Goal: Task Accomplishment & Management: Manage account settings

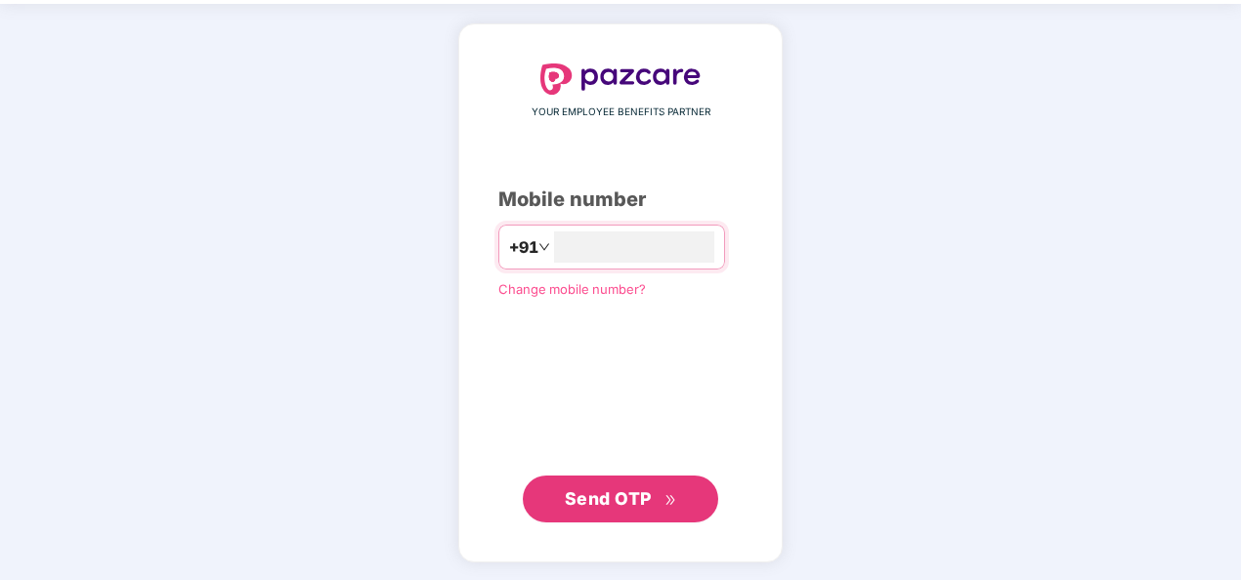
type input "**********"
click at [623, 505] on span "Send OTP" at bounding box center [608, 499] width 87 height 21
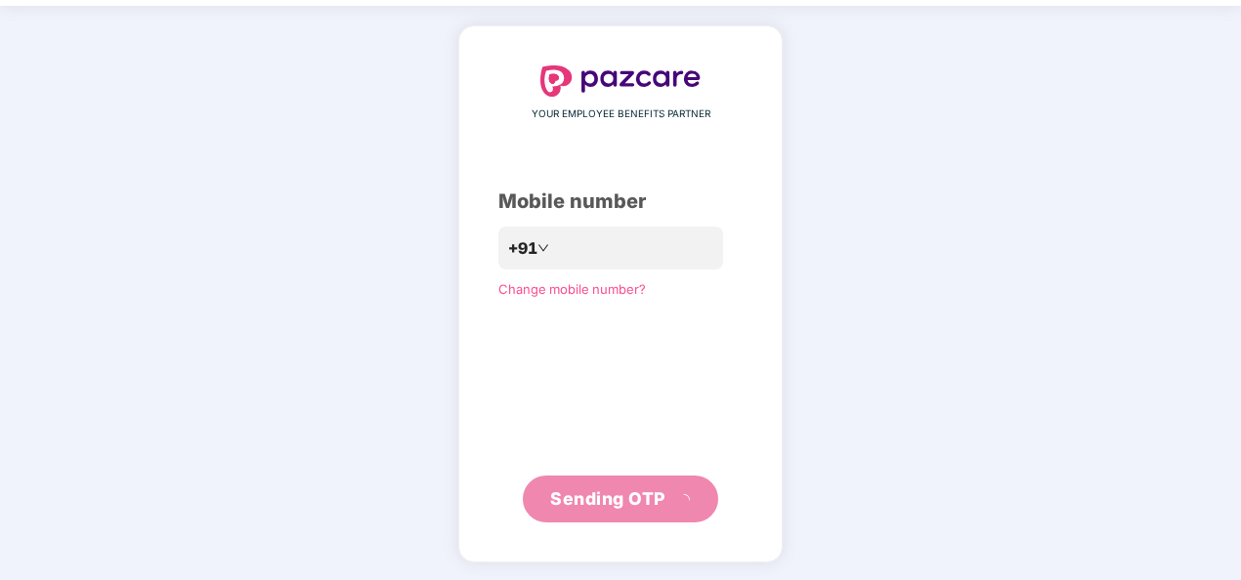
scroll to position [57, 0]
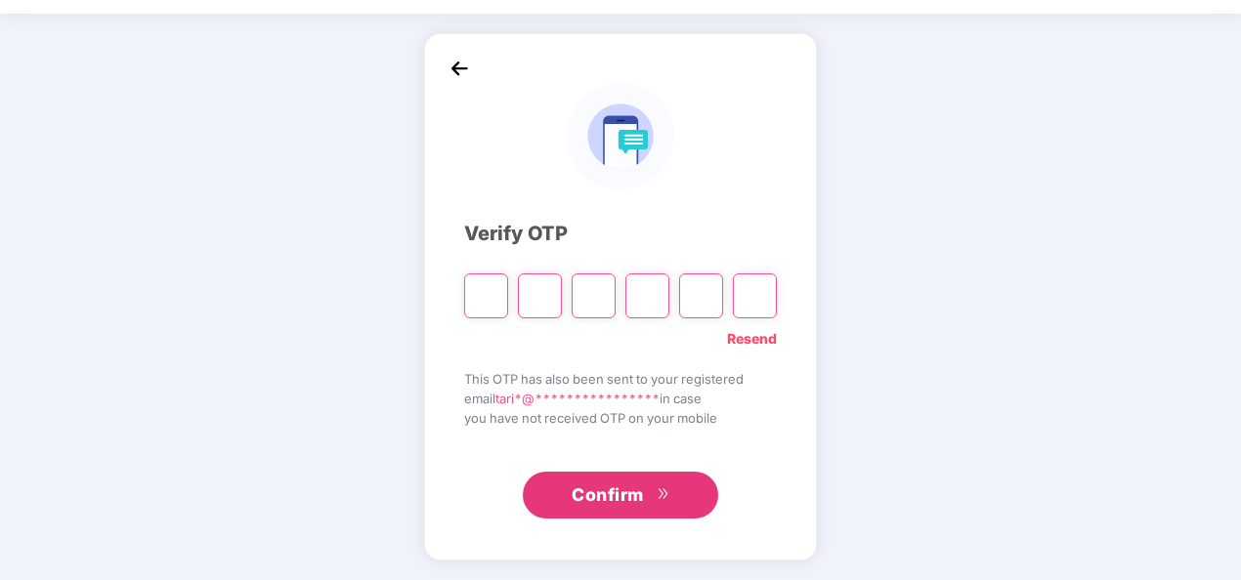
type input "*"
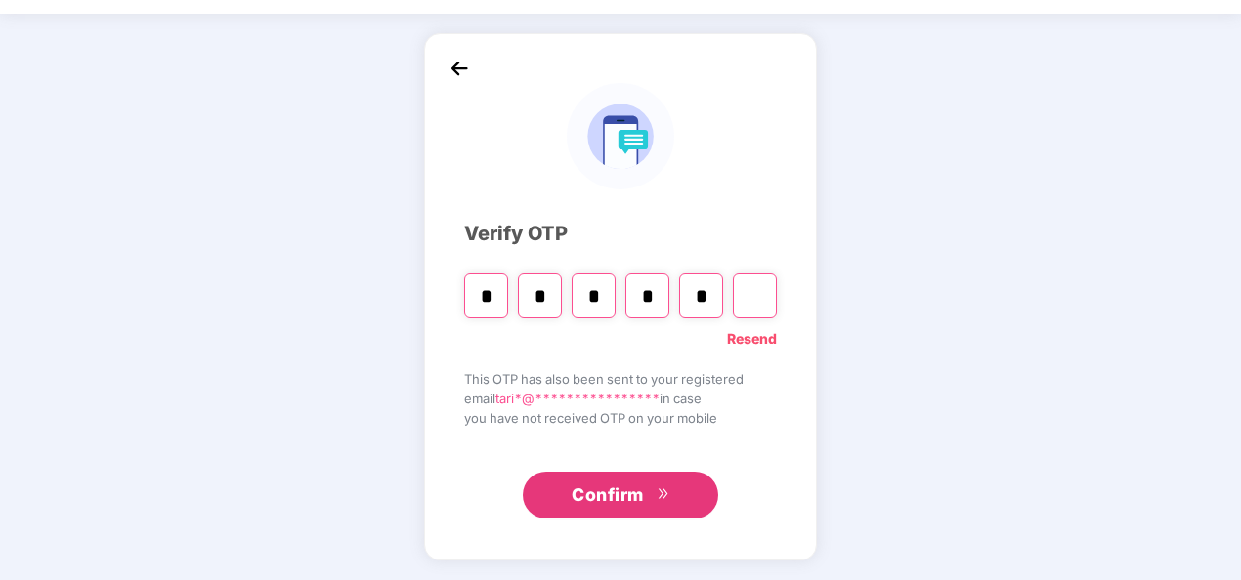
type input "*"
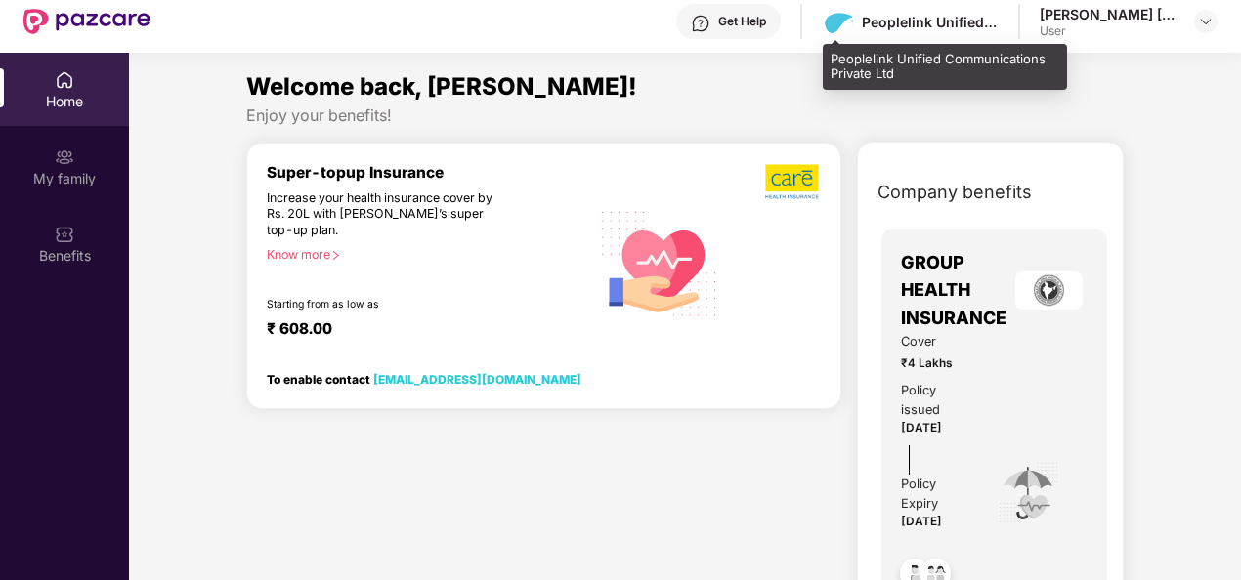
click at [993, 23] on div "Peoplelink Unified Communications Private Ltd" at bounding box center [930, 22] width 137 height 19
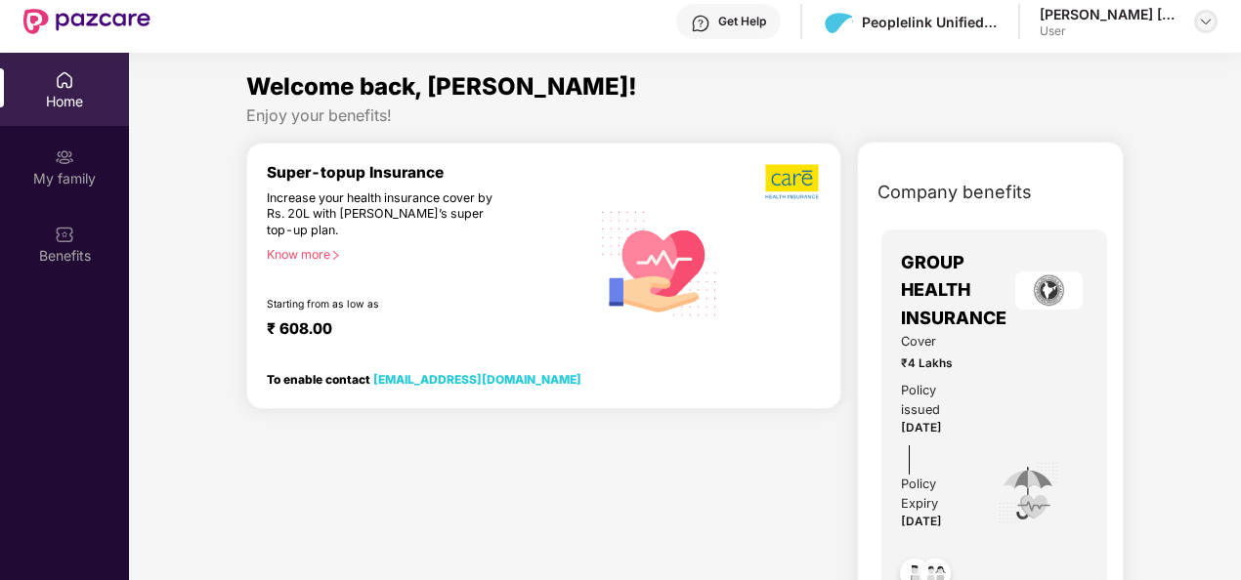
click at [1213, 22] on img at bounding box center [1206, 22] width 16 height 16
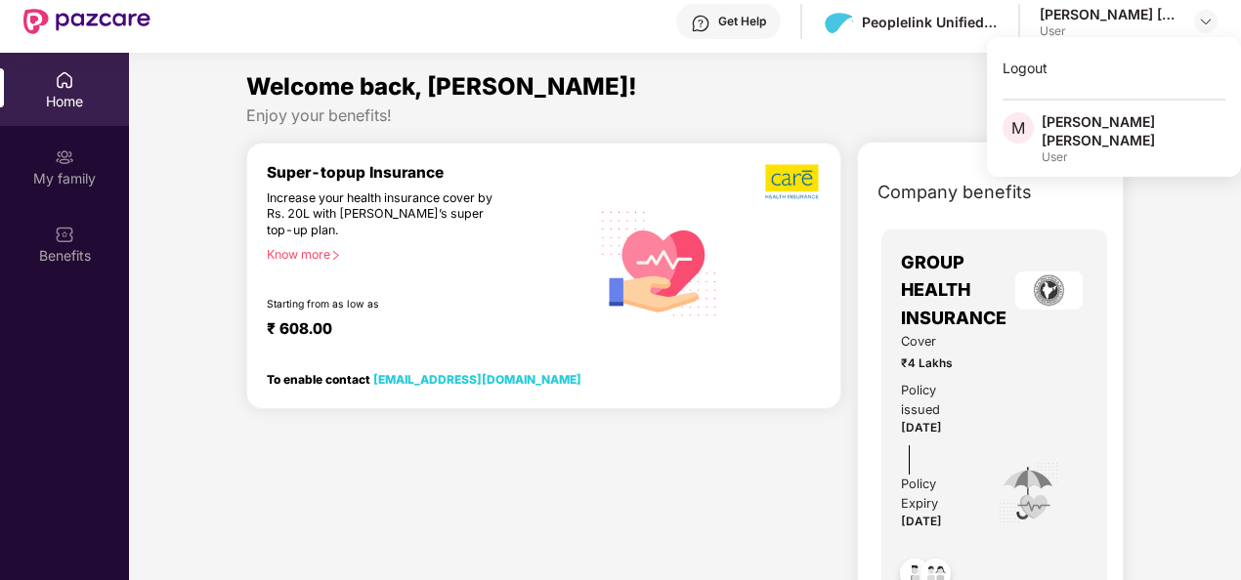
click at [1056, 124] on div "Mohamed Tariq Khan" at bounding box center [1134, 130] width 184 height 37
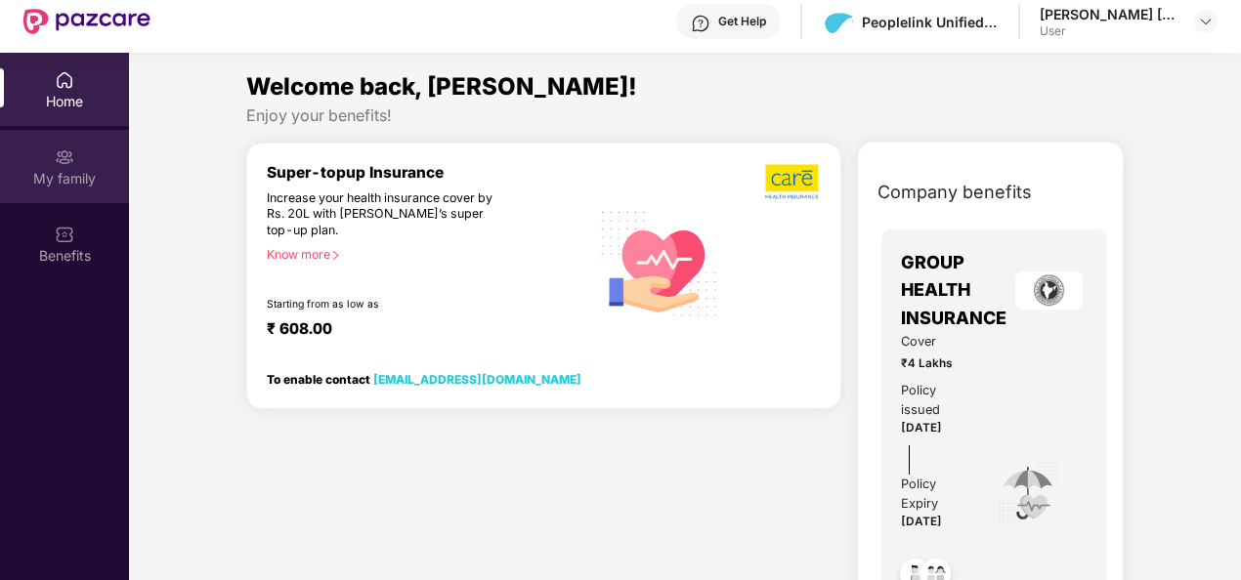
click at [71, 170] on div "My family" at bounding box center [64, 179] width 129 height 20
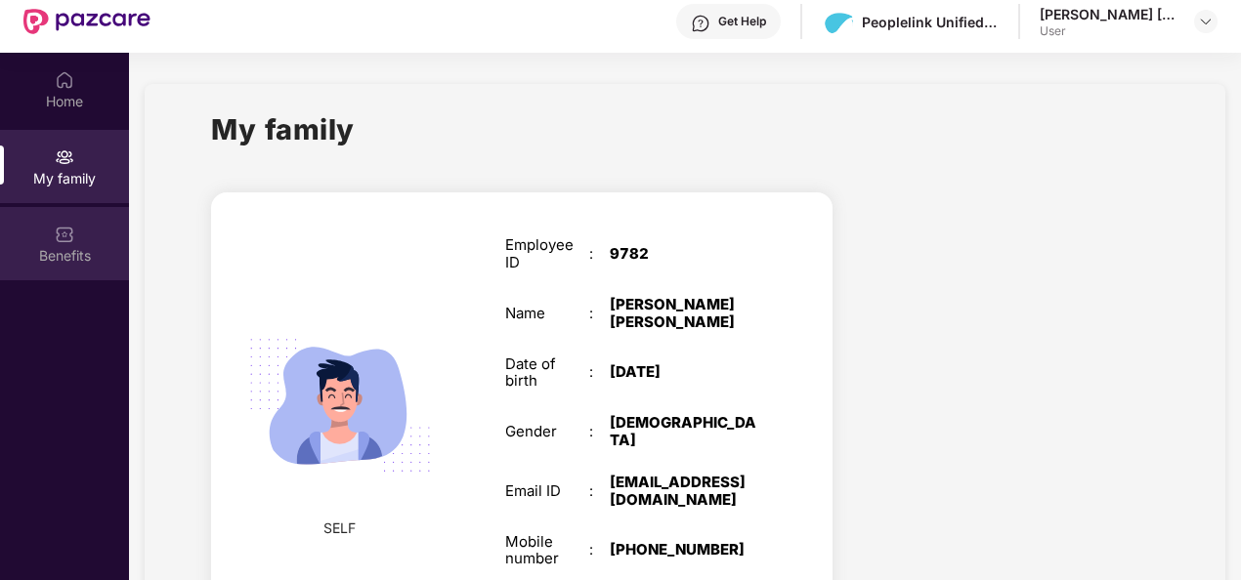
click at [92, 240] on div "Benefits" at bounding box center [64, 243] width 129 height 73
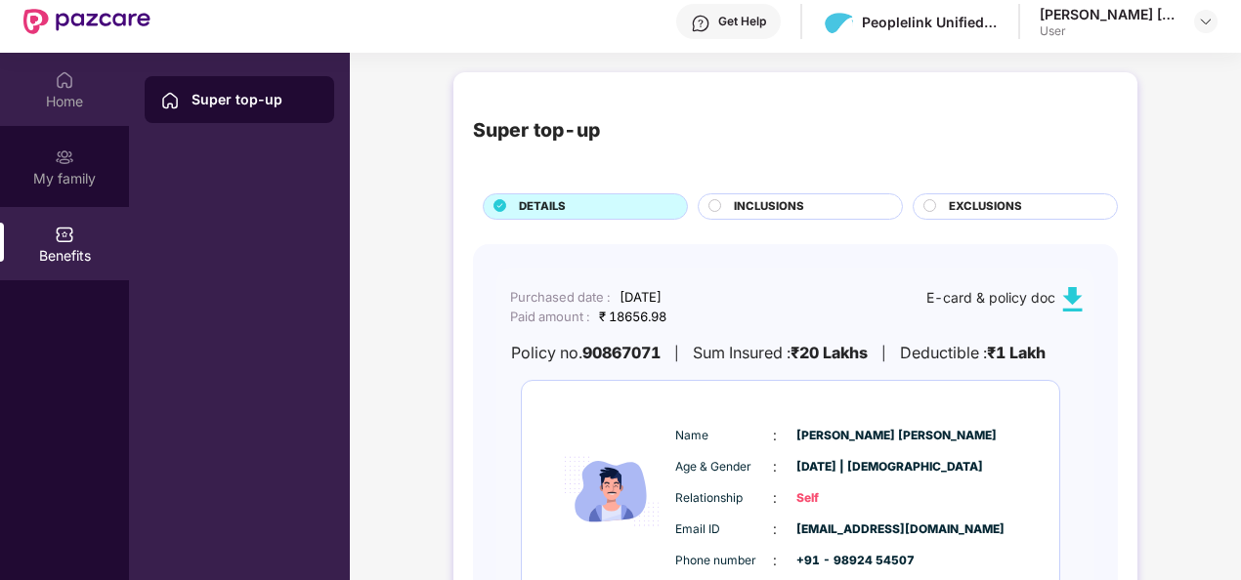
click at [82, 93] on div "Home" at bounding box center [64, 102] width 129 height 20
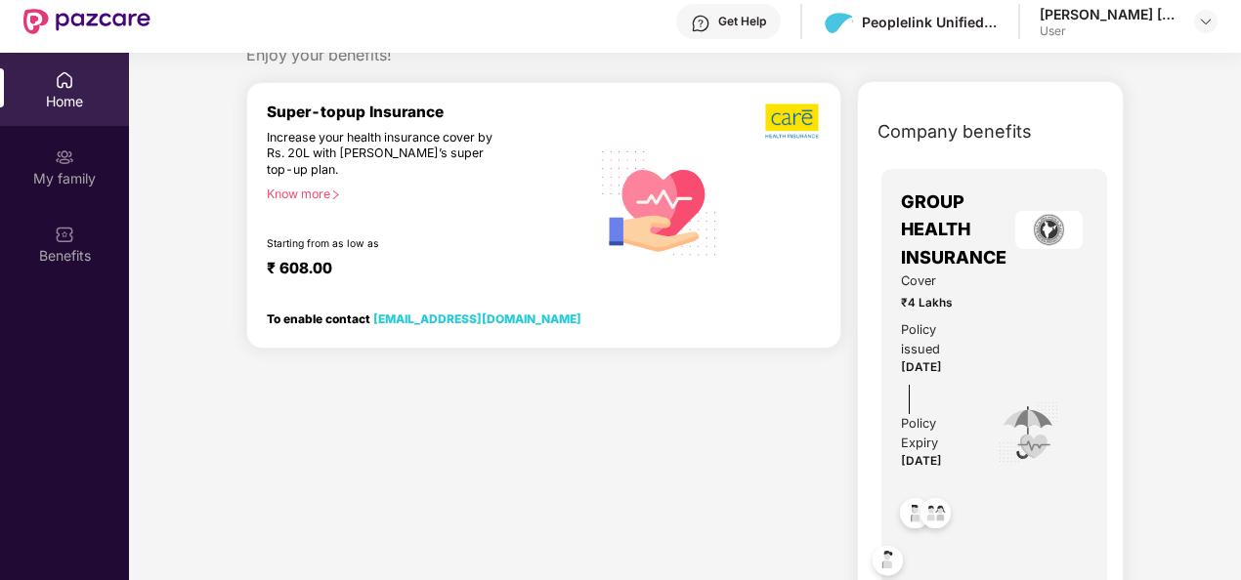
scroll to position [155, 0]
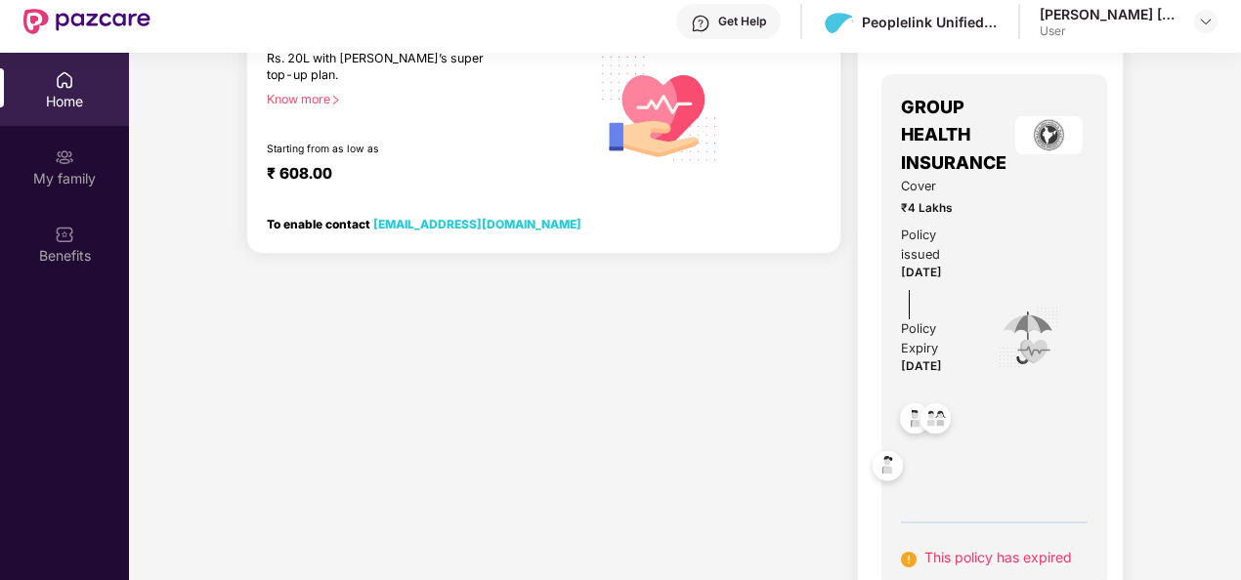
click at [1077, 256] on div "Cover ₹4 Lakhs Policy issued 18 Dec 2023 Policy Expiry 17 Dec 2024" at bounding box center [994, 338] width 187 height 322
